Goal: Information Seeking & Learning: Learn about a topic

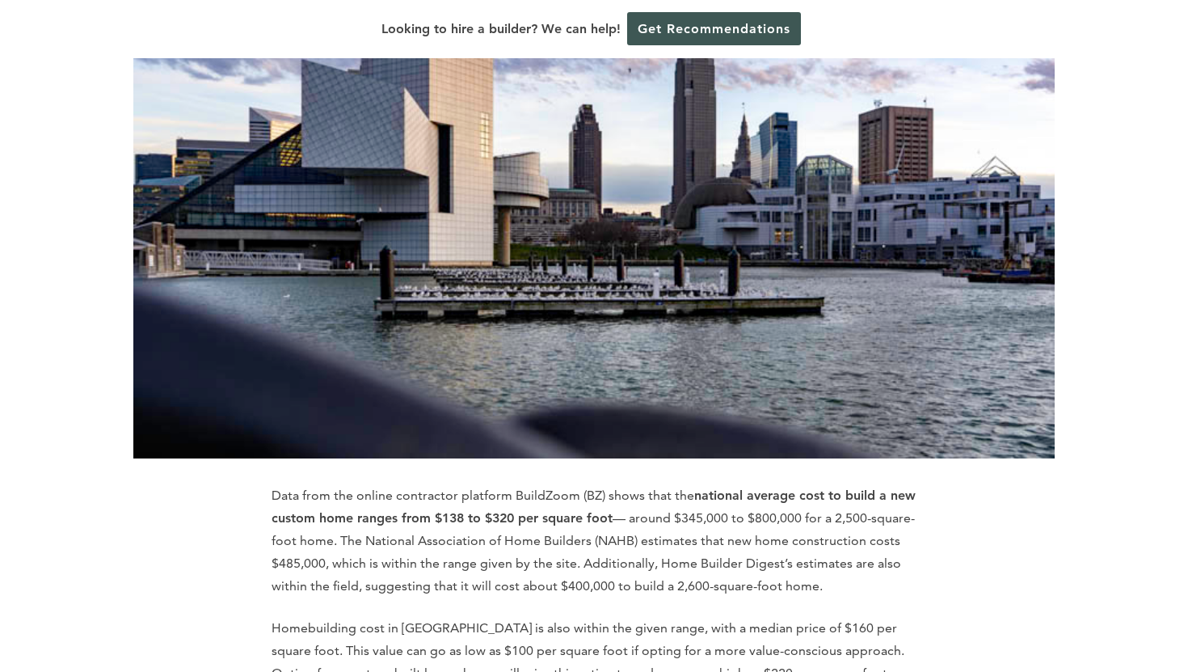
scroll to position [360, 0]
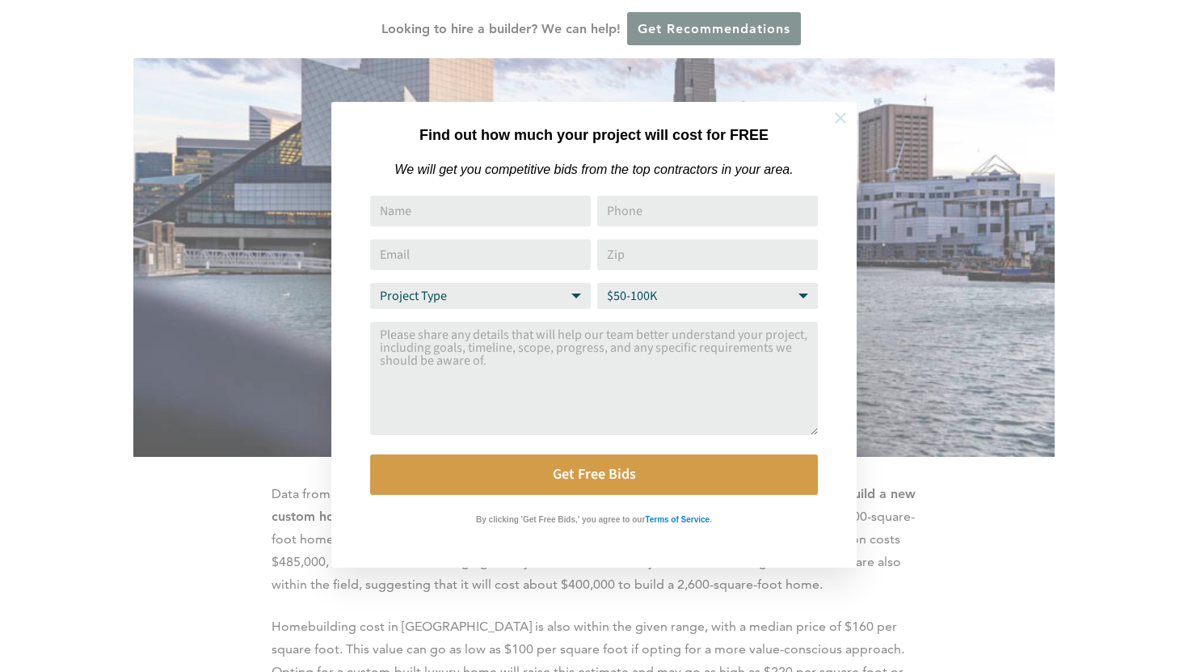
click at [839, 119] on icon at bounding box center [840, 117] width 11 height 11
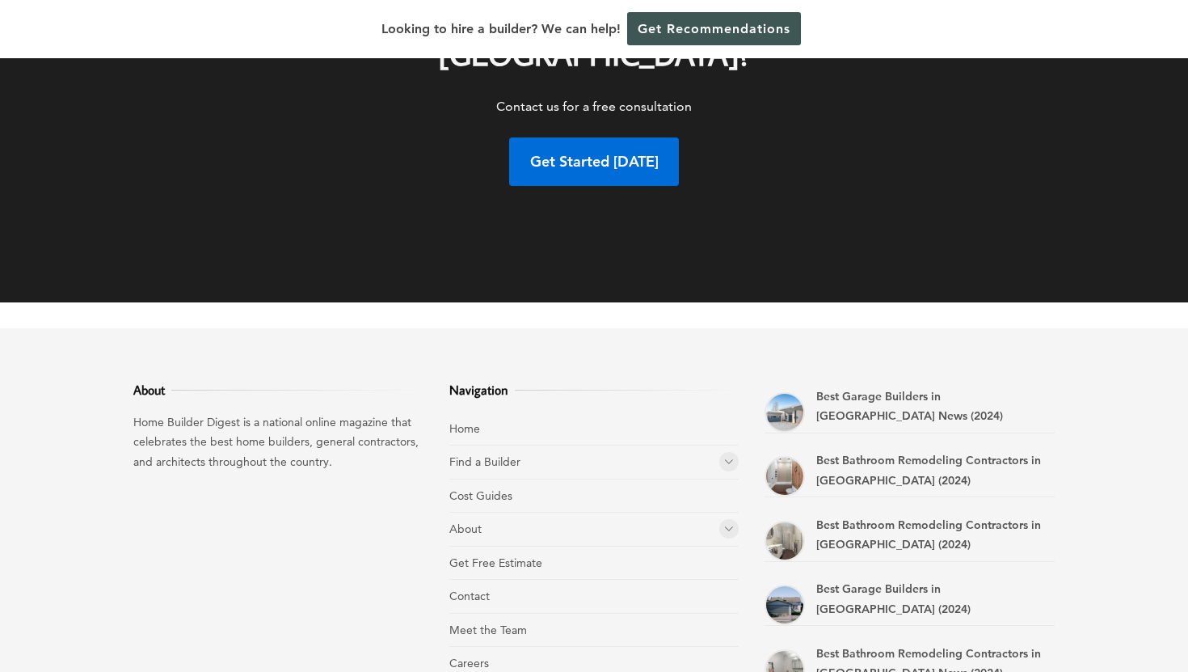
scroll to position [8990, 0]
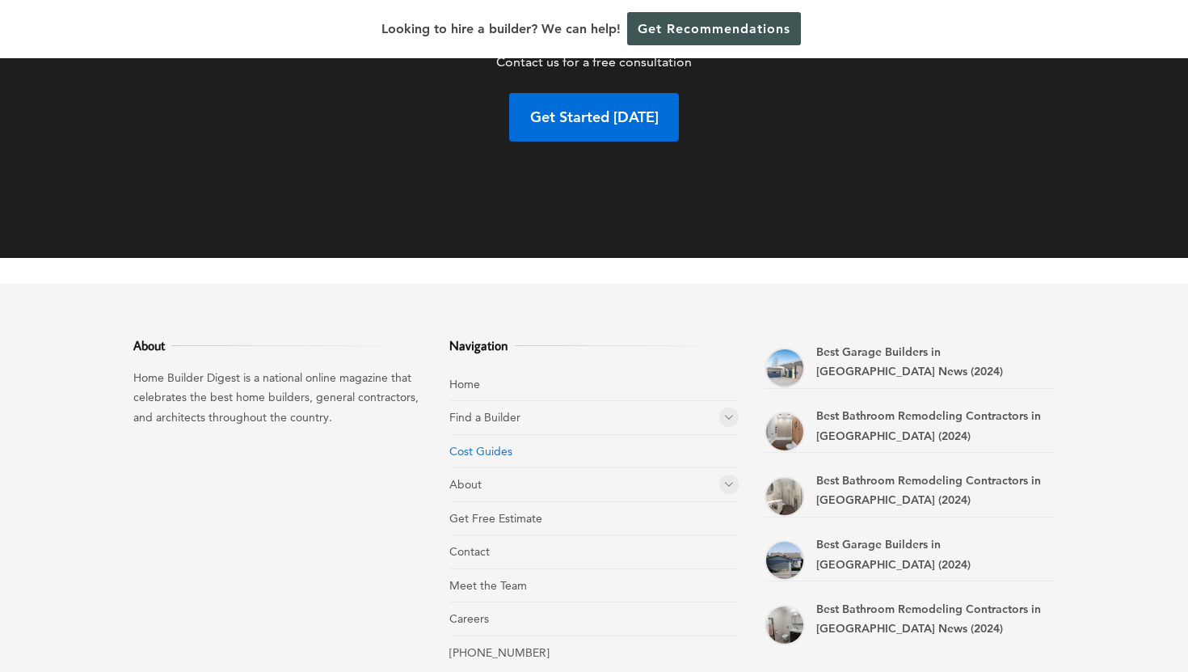
click at [492, 444] on link "Cost Guides" at bounding box center [480, 451] width 63 height 15
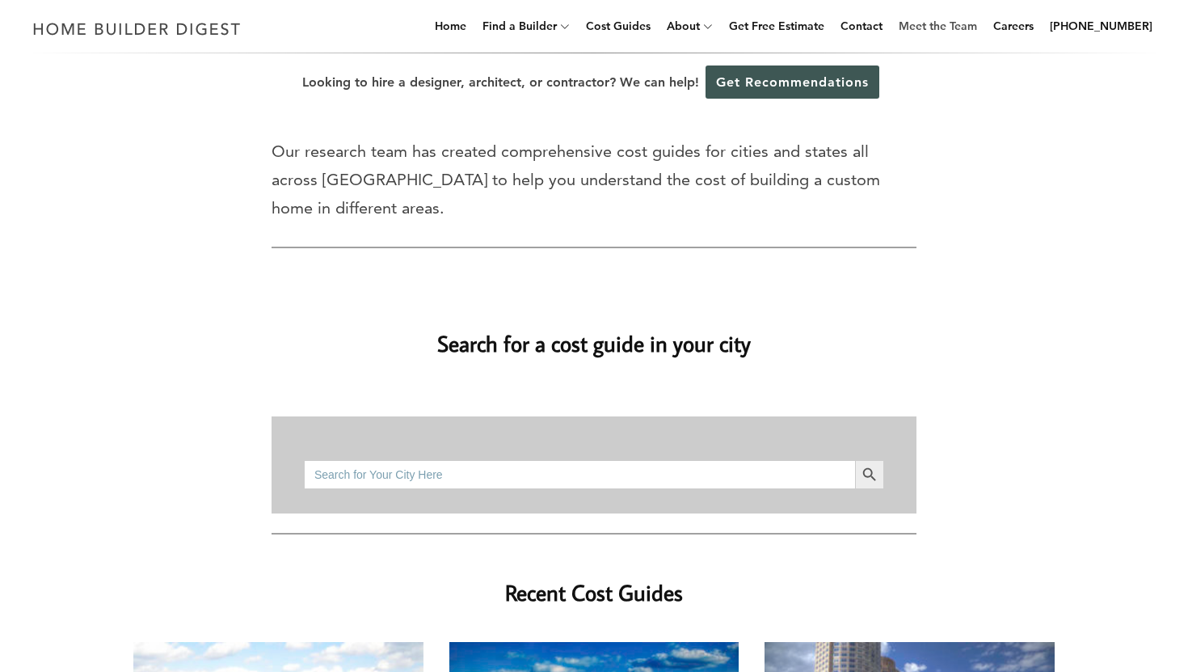
click at [943, 36] on link "Meet the Team" at bounding box center [938, 26] width 91 height 52
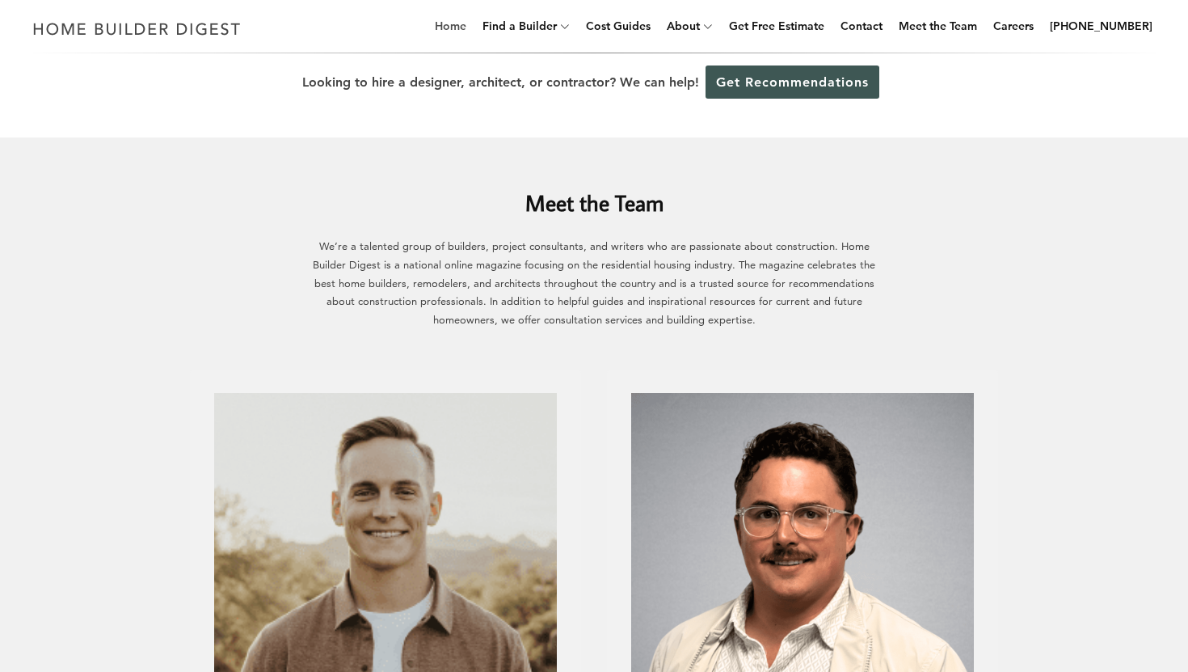
click at [473, 28] on link "Home" at bounding box center [450, 26] width 44 height 52
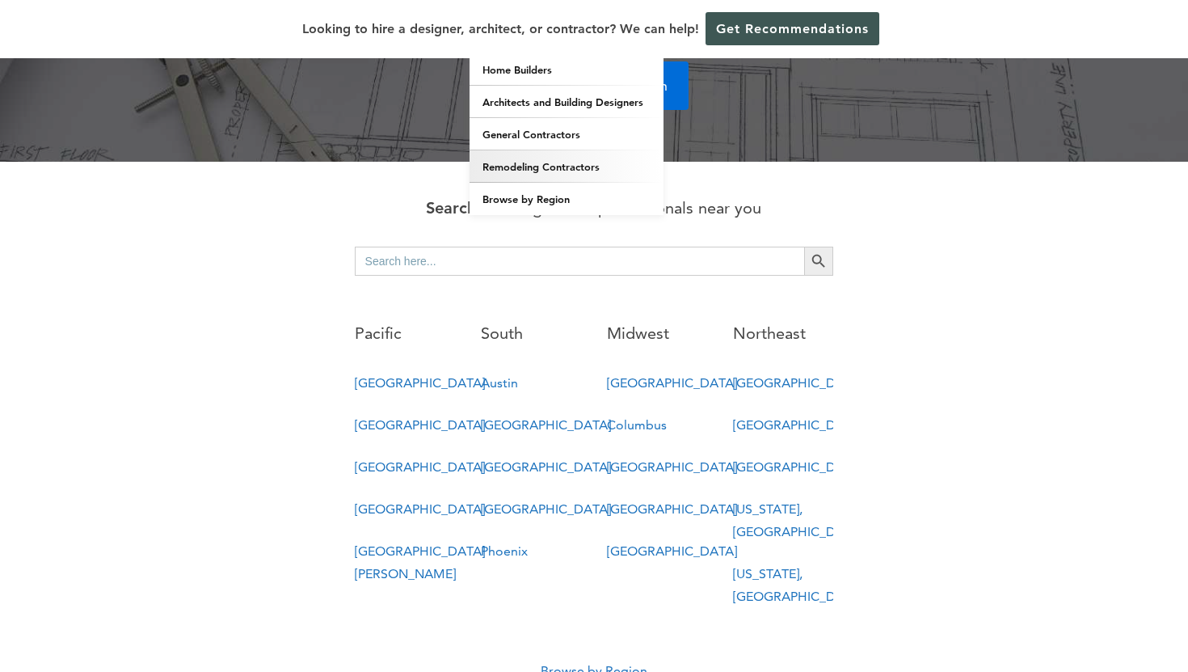
scroll to position [754, 0]
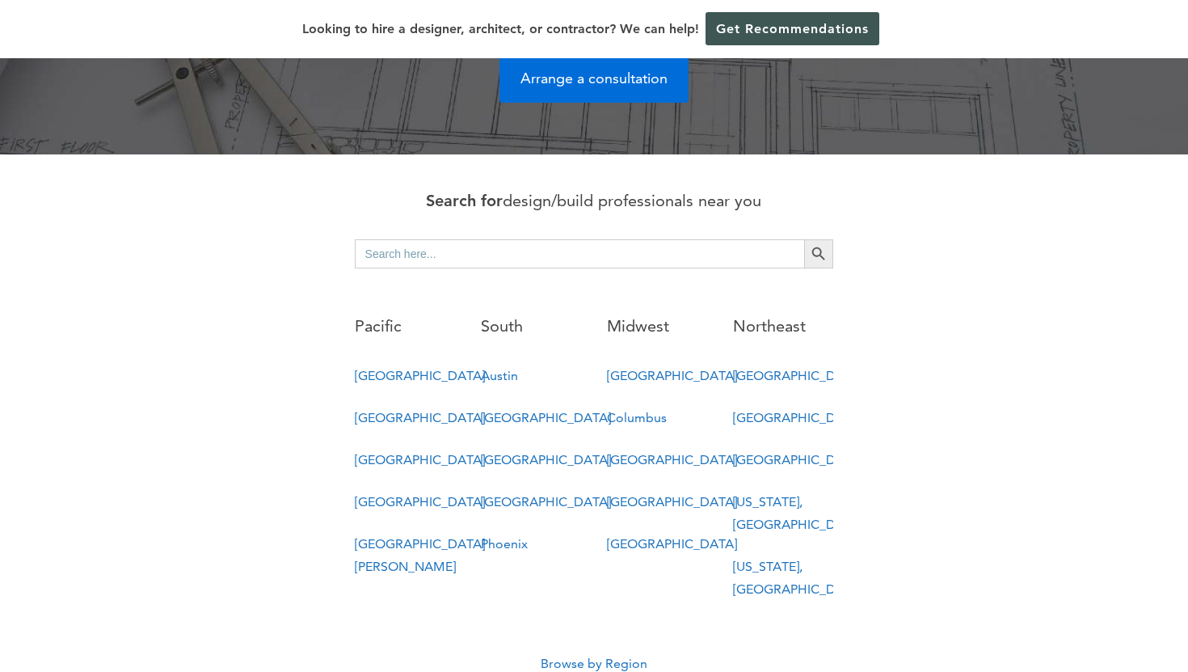
click at [762, 555] on p "New York, NY" at bounding box center [783, 577] width 100 height 45
click at [762, 559] on link "New York, NY" at bounding box center [798, 578] width 130 height 38
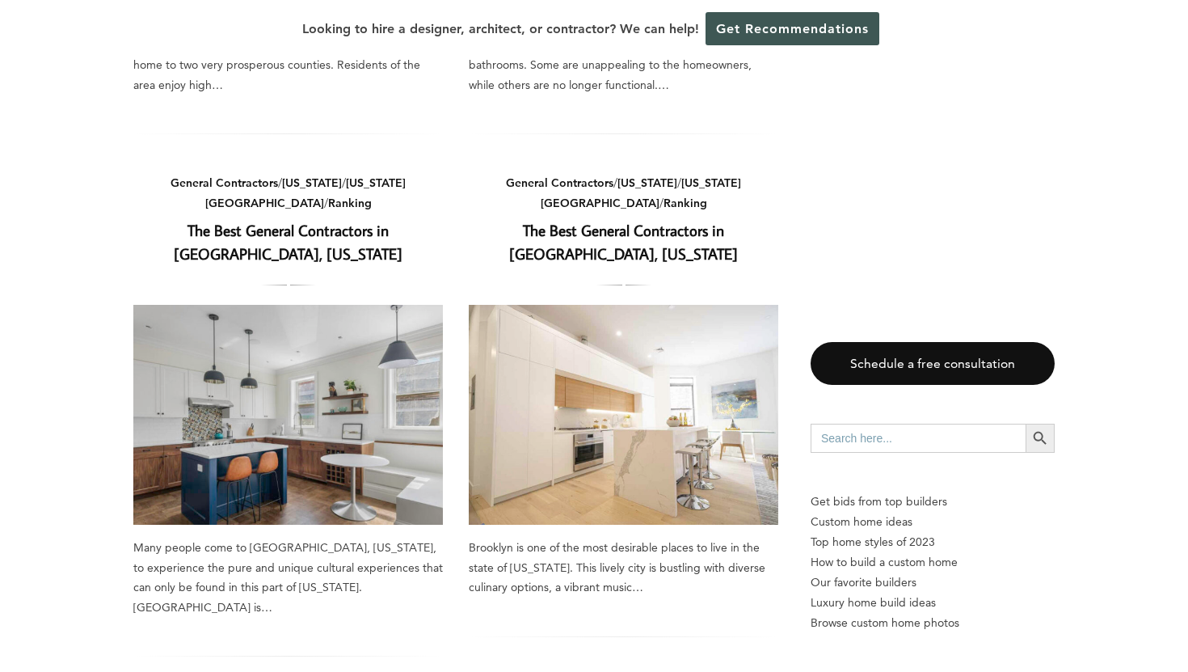
scroll to position [2200, 0]
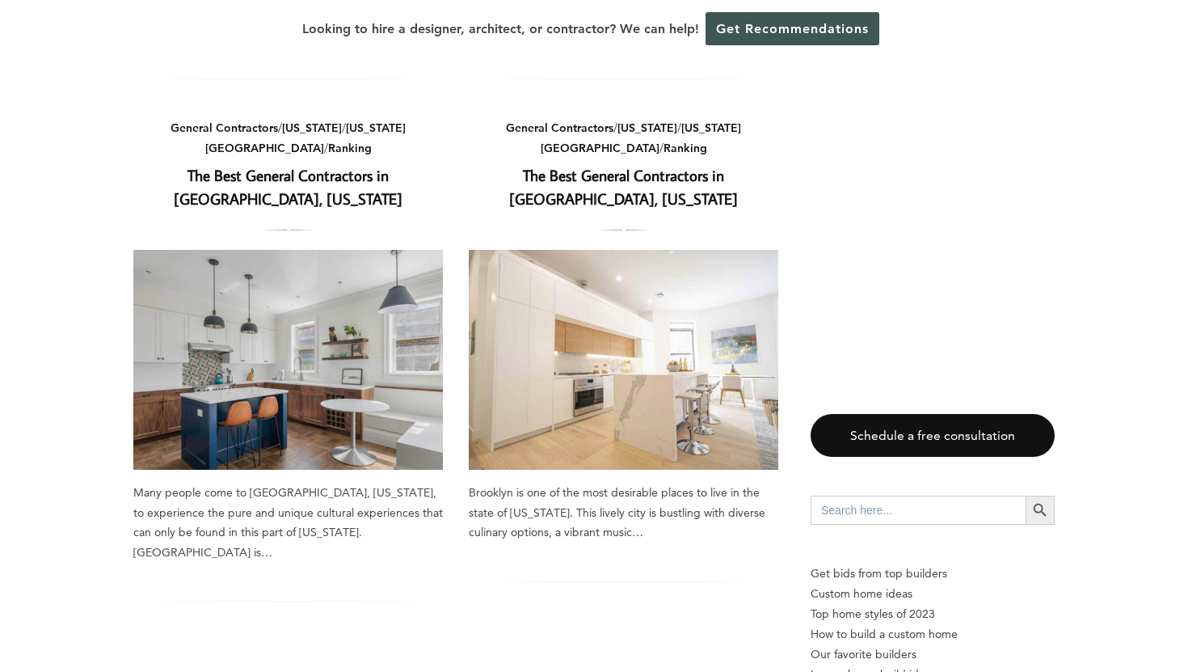
click at [561, 250] on img at bounding box center [624, 360] width 310 height 220
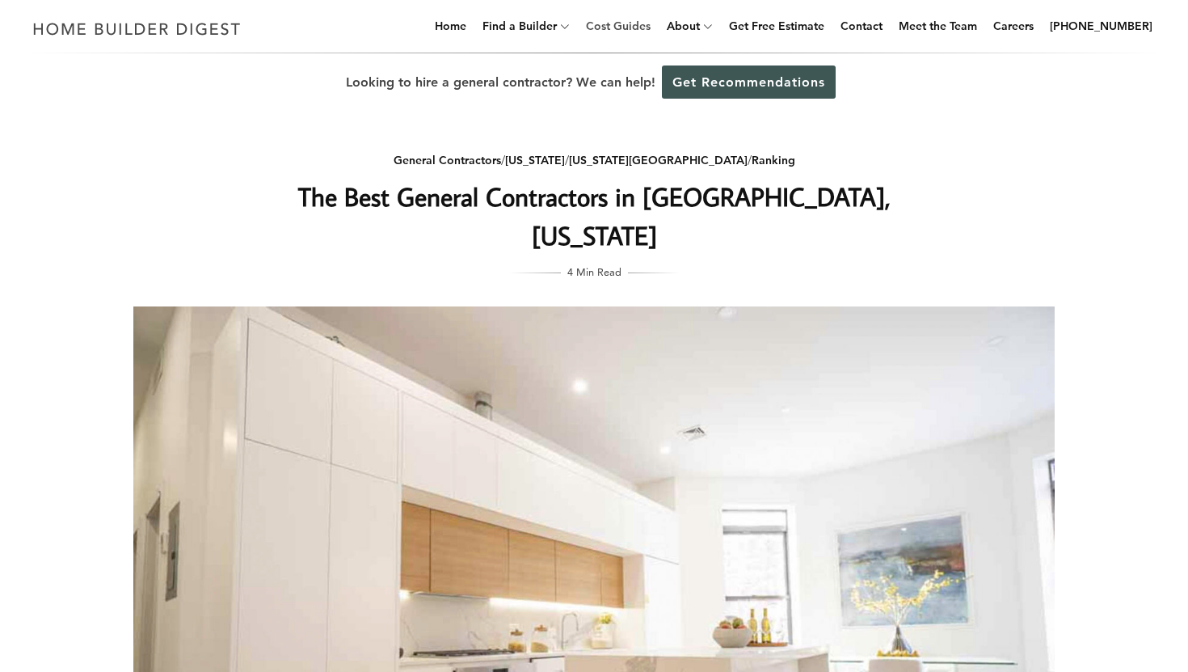
click at [657, 29] on link "Cost Guides" at bounding box center [619, 26] width 78 height 52
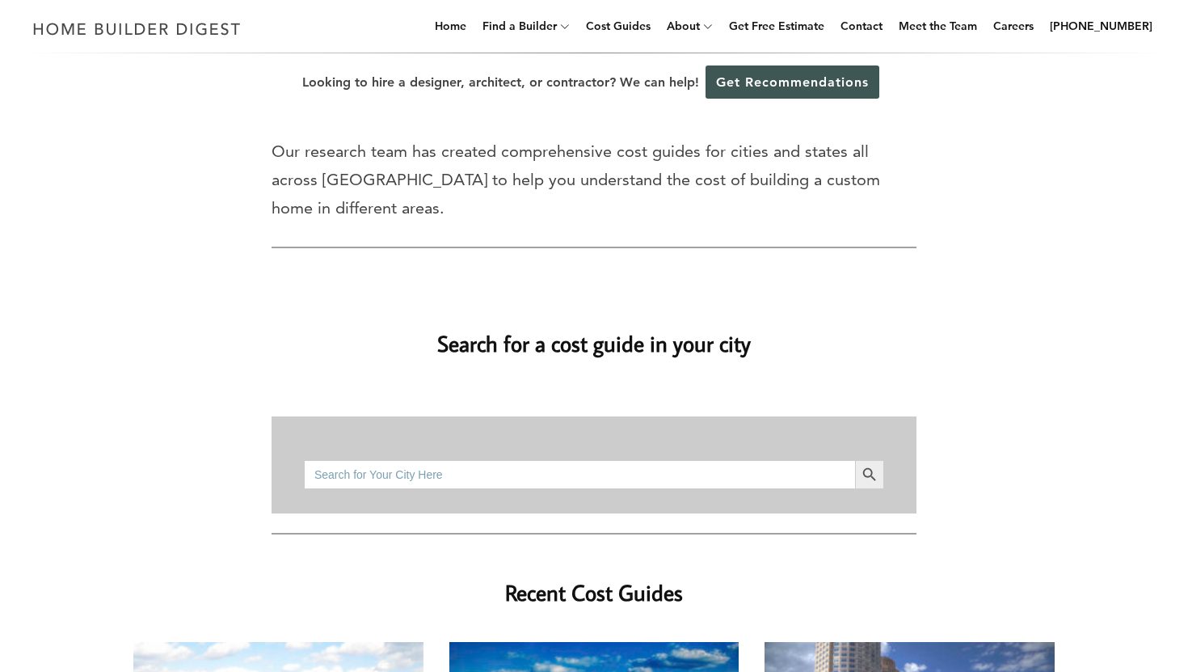
click at [538, 489] on hr at bounding box center [594, 501] width 580 height 24
click at [541, 460] on input "Search for:" at bounding box center [579, 474] width 551 height 29
type input "[US_STATE][GEOGRAPHIC_DATA]"
click at [855, 460] on button "Search Button" at bounding box center [869, 474] width 29 height 29
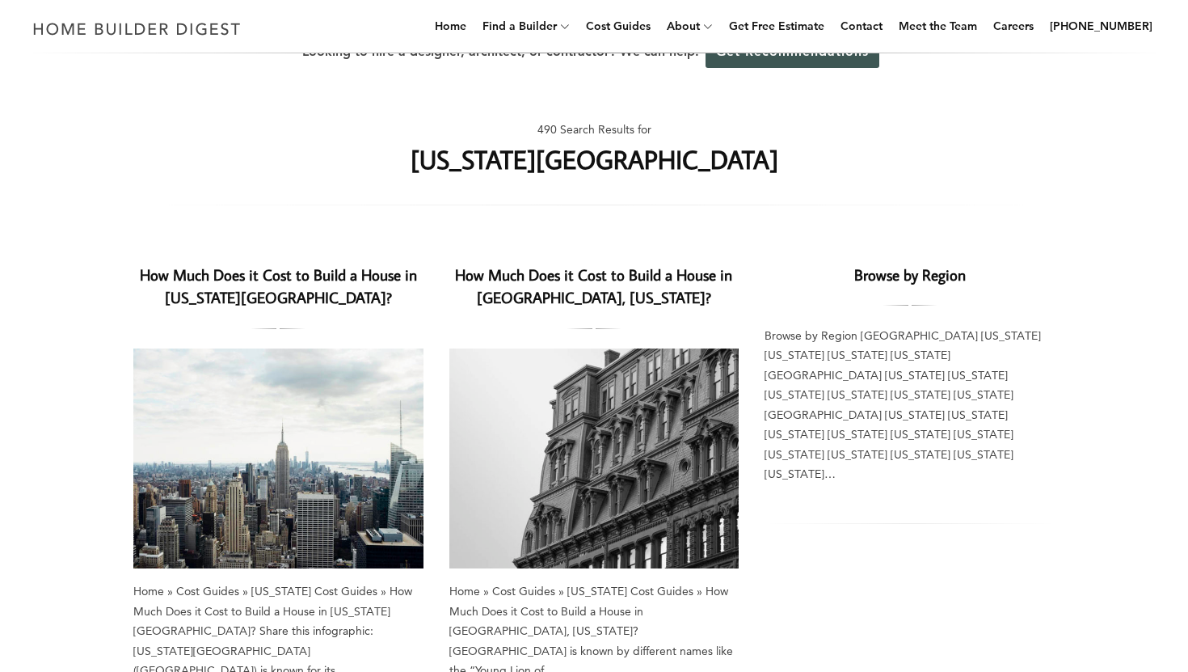
scroll to position [46, 0]
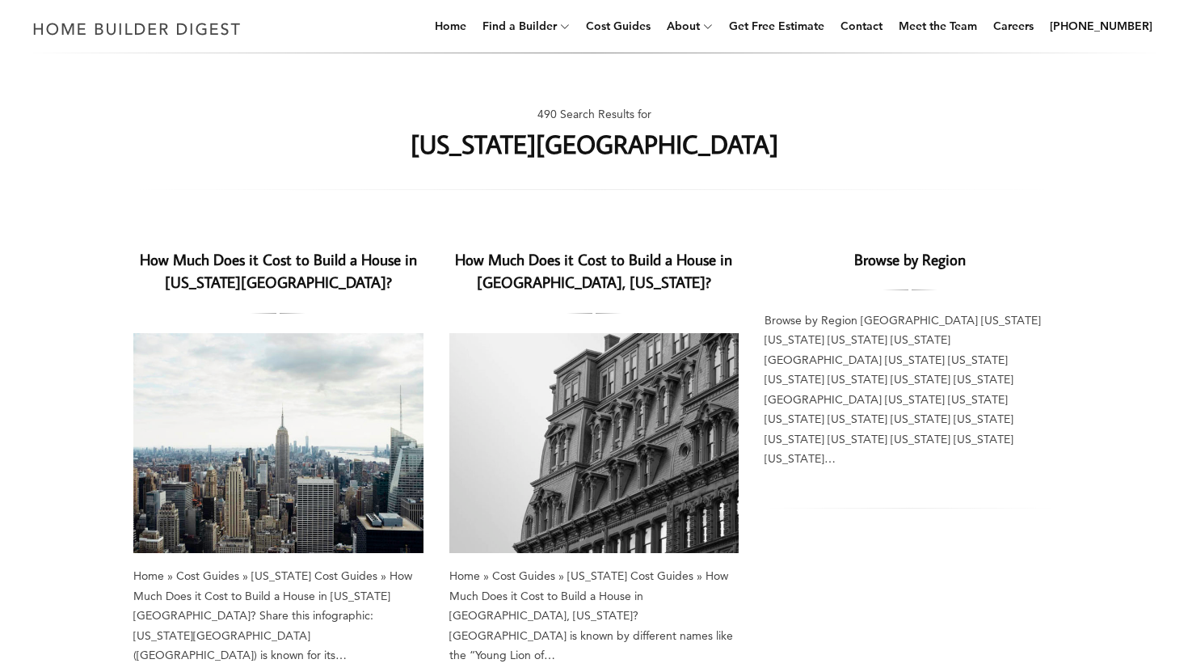
click at [347, 281] on h2 "How Much Does it Cost to Build a House in [US_STATE][GEOGRAPHIC_DATA]?" at bounding box center [278, 271] width 290 height 47
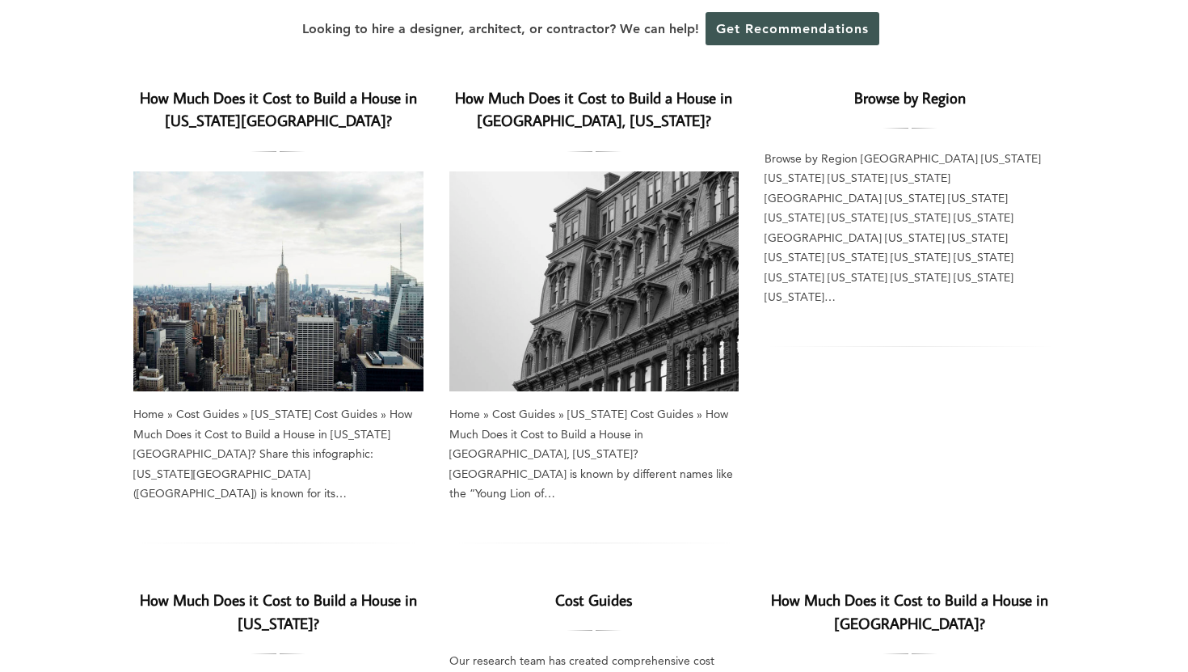
scroll to position [0, 0]
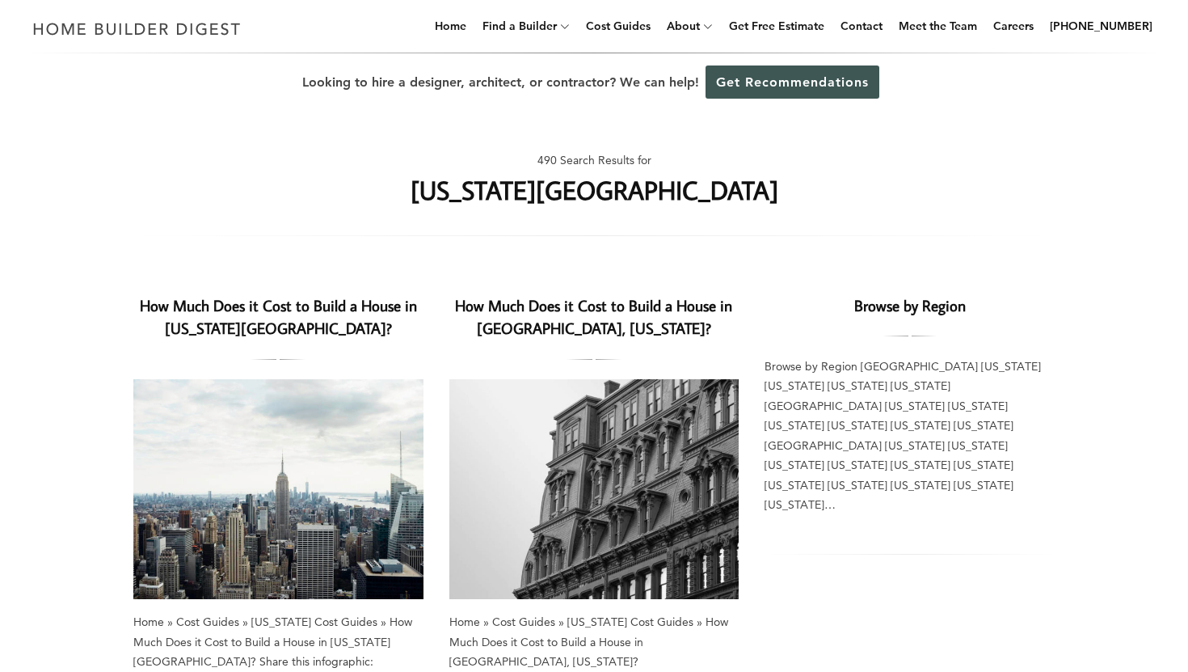
click at [245, 308] on link "How Much Does it Cost to Build a House in [US_STATE][GEOGRAPHIC_DATA]?" at bounding box center [278, 317] width 277 height 44
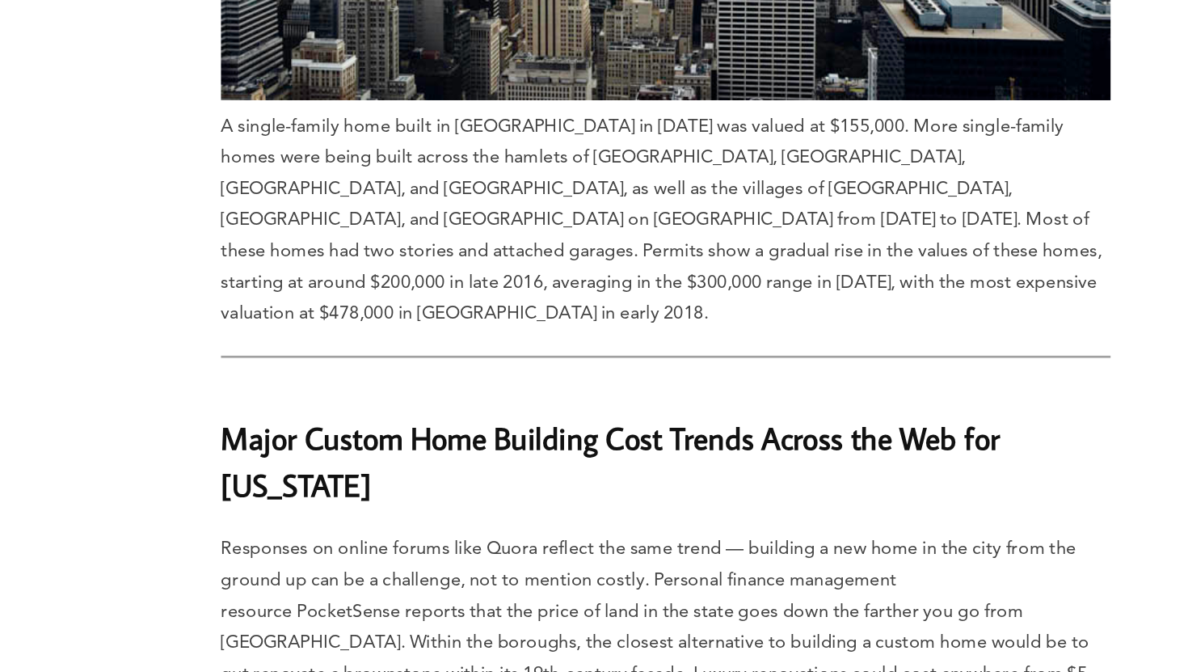
scroll to position [7806, 0]
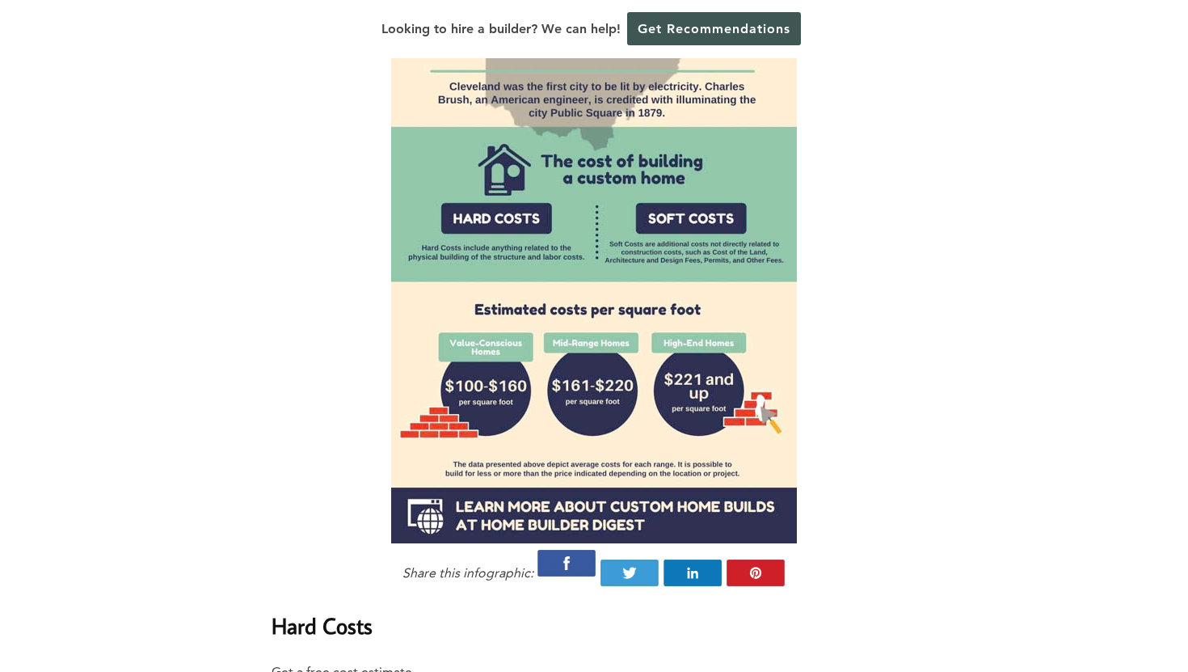
scroll to position [1280, 0]
